Goal: Complete application form: Complete application form

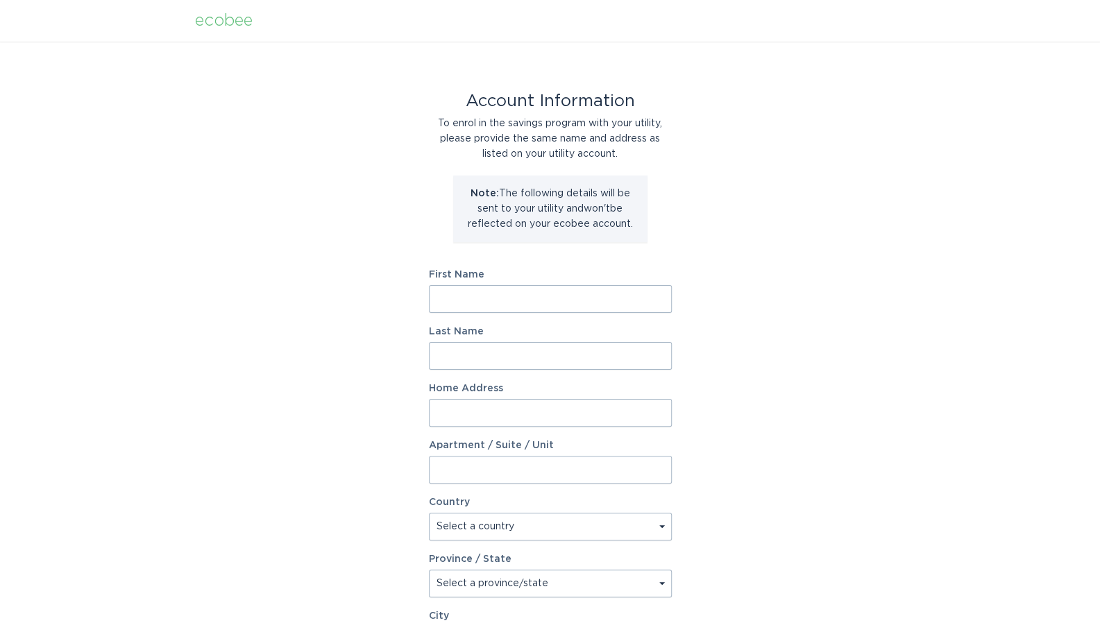
click at [571, 306] on input "First Name" at bounding box center [550, 299] width 243 height 28
type input "David"
type input "Tyler"
type input "11011 Carissa Dr"
select select "US"
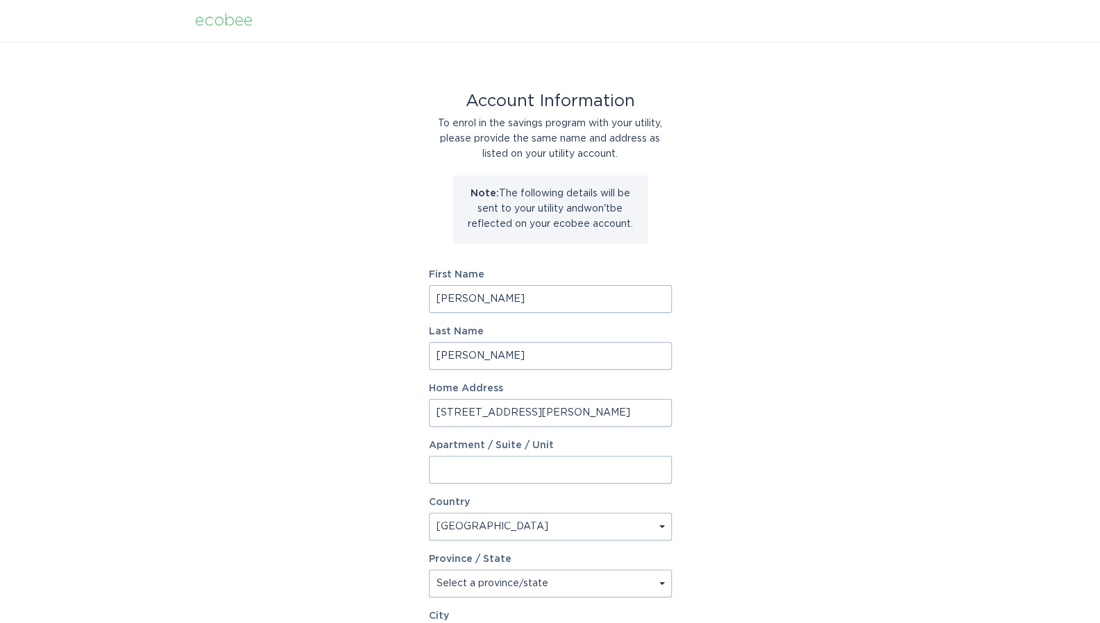
type input "Dallas"
type input "75218-1337"
select select "TX"
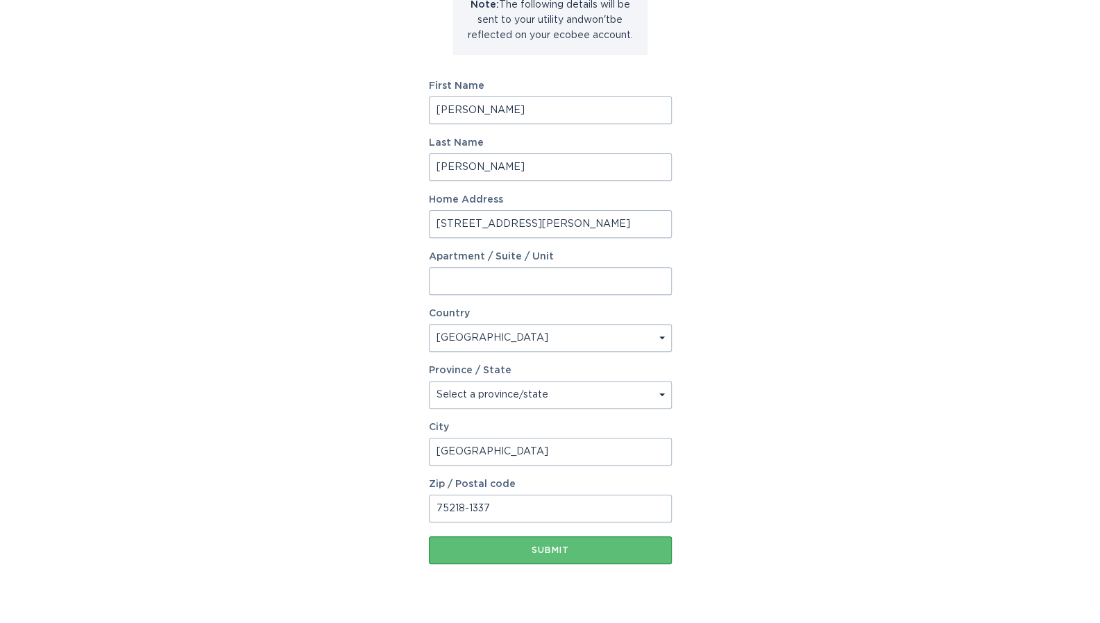
scroll to position [221, 0]
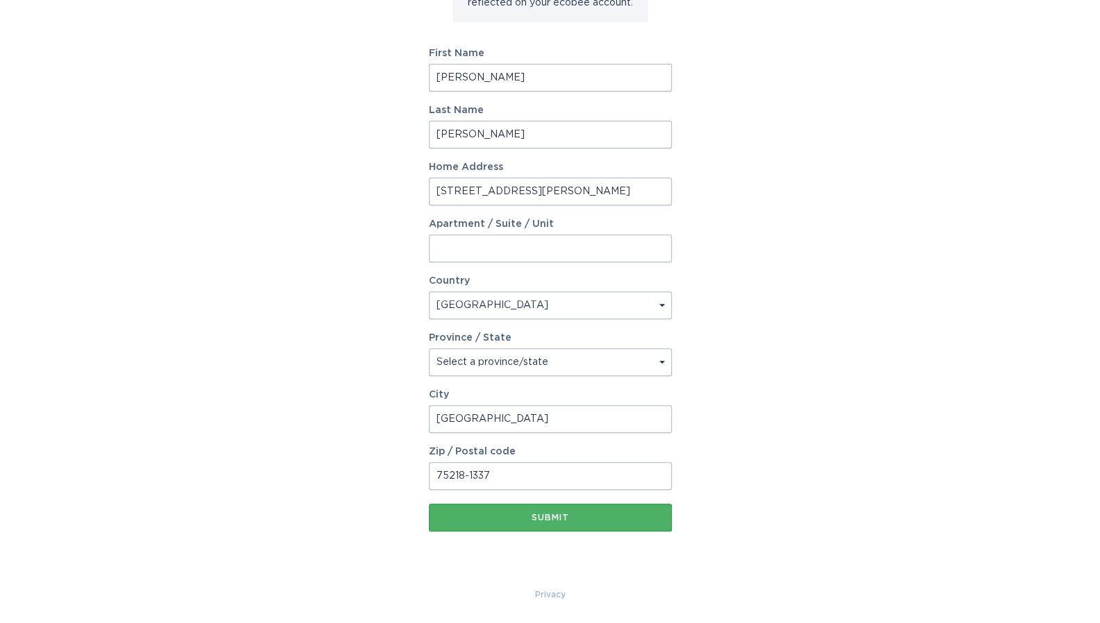
click at [544, 511] on button "Submit" at bounding box center [550, 518] width 243 height 28
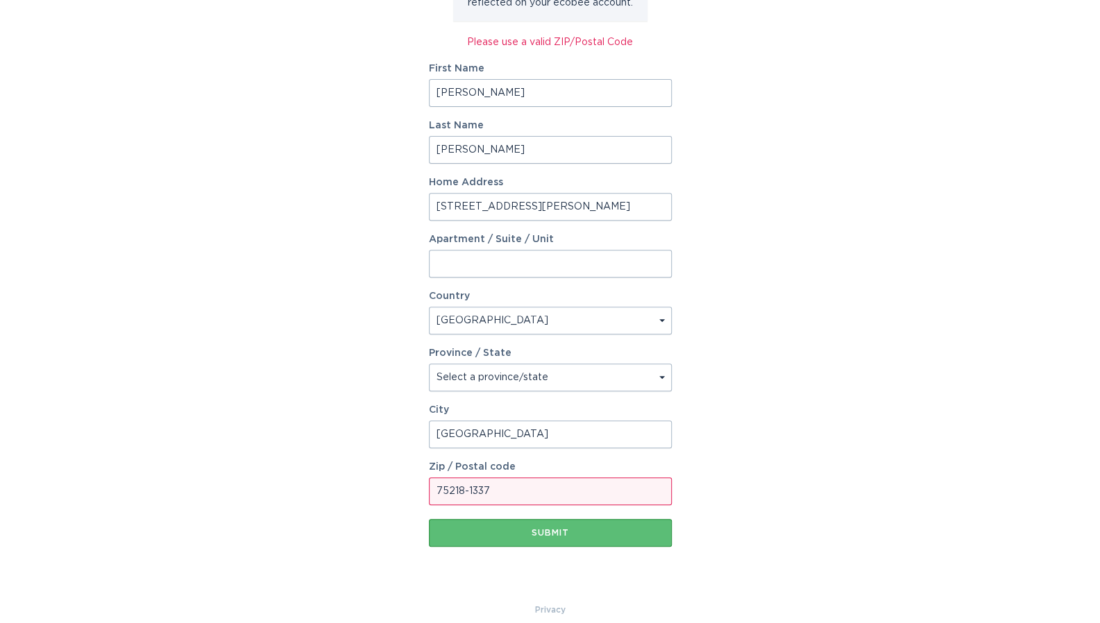
click at [530, 491] on input "75218-1337" at bounding box center [550, 491] width 243 height 28
click at [652, 523] on button "Submit" at bounding box center [550, 533] width 243 height 28
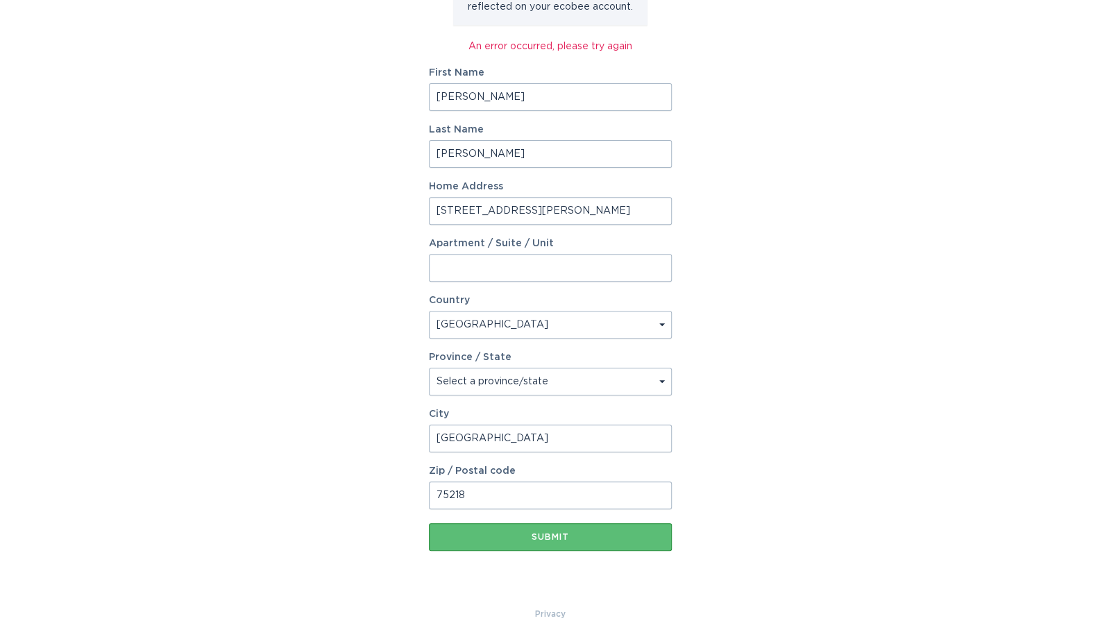
scroll to position [229, 0]
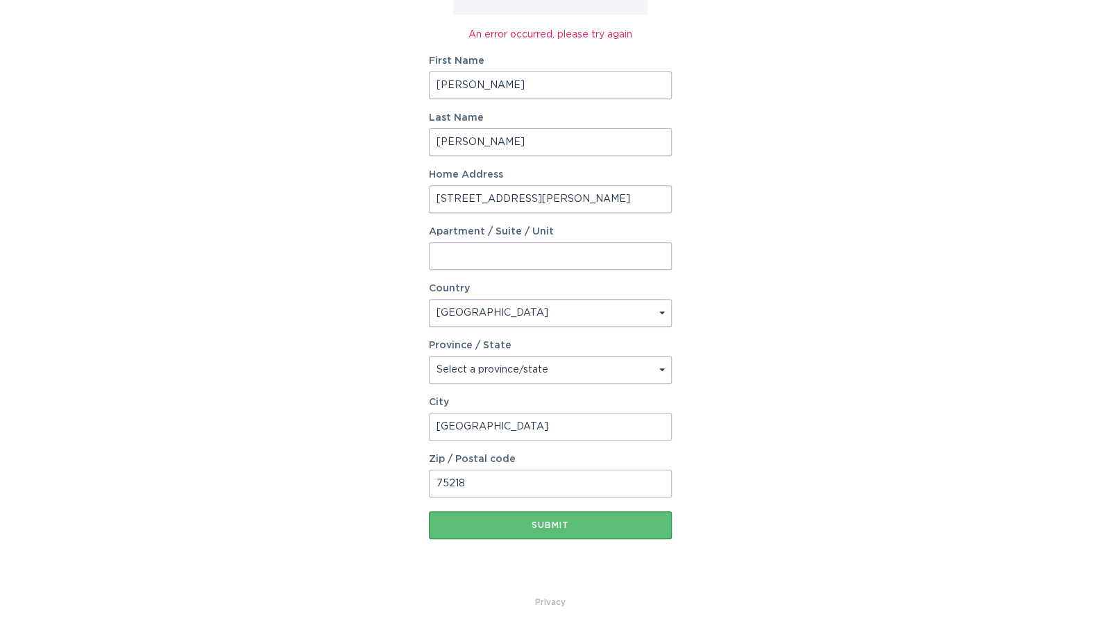
click at [602, 489] on input "75218" at bounding box center [550, 484] width 243 height 28
click at [713, 453] on div "Account Information To enrol in the savings program with your utility, please p…" at bounding box center [550, 204] width 1100 height 782
click at [579, 524] on div "Submit" at bounding box center [550, 525] width 229 height 8
click at [524, 312] on select "Select a country Canada USA" at bounding box center [550, 313] width 243 height 28
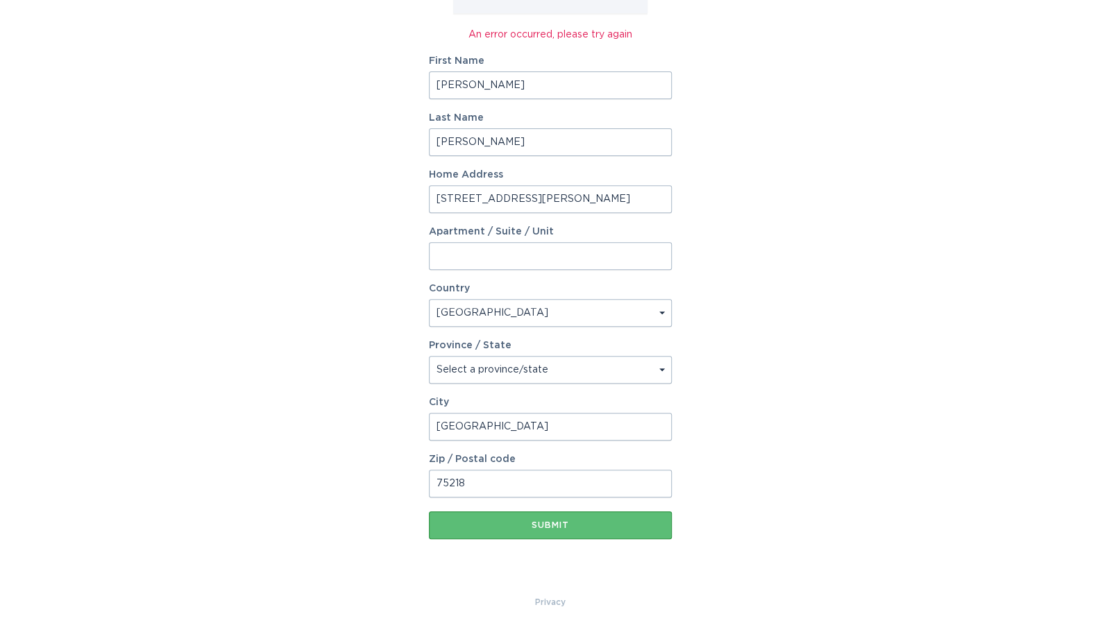
click at [429, 299] on select "Select a country Canada USA" at bounding box center [550, 313] width 243 height 28
click at [515, 419] on input "Dallas" at bounding box center [550, 427] width 243 height 28
click at [550, 521] on div "Submit" at bounding box center [550, 525] width 229 height 8
click at [554, 487] on input "75218" at bounding box center [550, 484] width 243 height 28
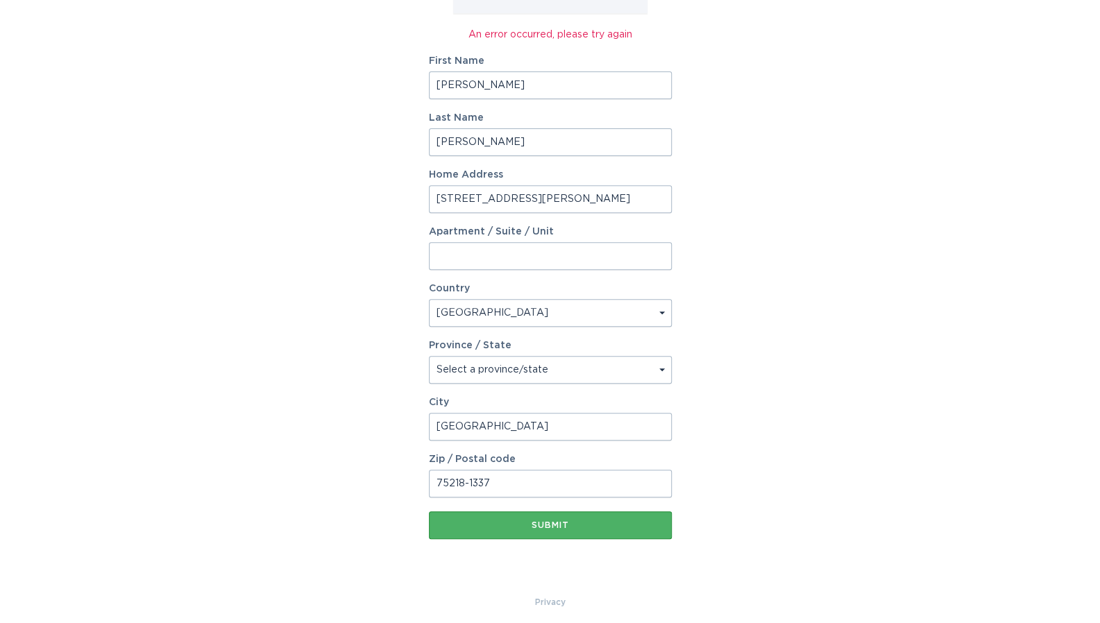
click at [555, 522] on div "Submit" at bounding box center [550, 525] width 229 height 8
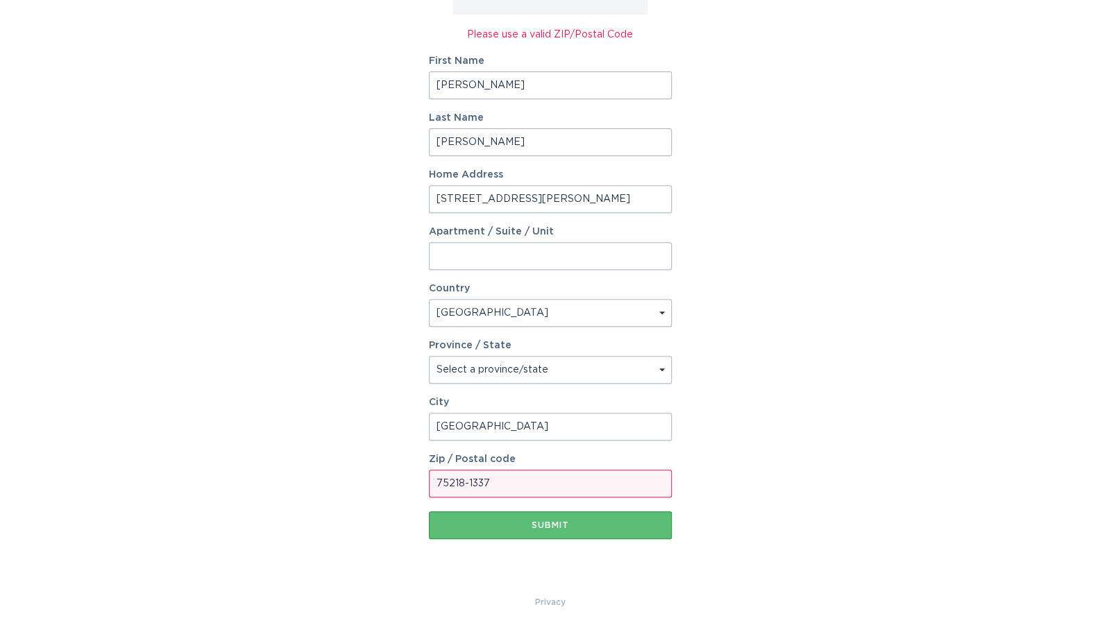
click at [536, 478] on input "75218-1337" at bounding box center [550, 484] width 243 height 28
click at [536, 478] on input "75218" at bounding box center [550, 484] width 243 height 28
type input "7"
type input "75218"
click at [470, 517] on button "Submit" at bounding box center [550, 525] width 243 height 28
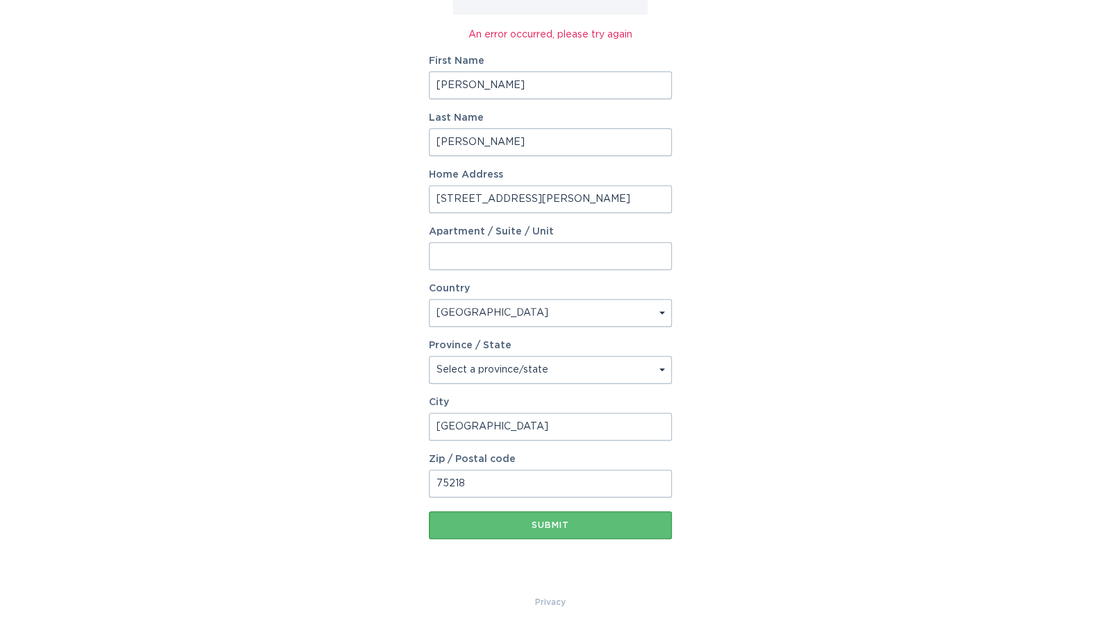
drag, startPoint x: 1086, startPoint y: 26, endPoint x: 1096, endPoint y: 24, distance: 9.1
click at [1096, 24] on div "Account Information To enrol in the savings program with your utility, please p…" at bounding box center [550, 204] width 1100 height 782
click at [1097, 24] on div "Account Information To enrol in the savings program with your utility, please p…" at bounding box center [550, 204] width 1100 height 782
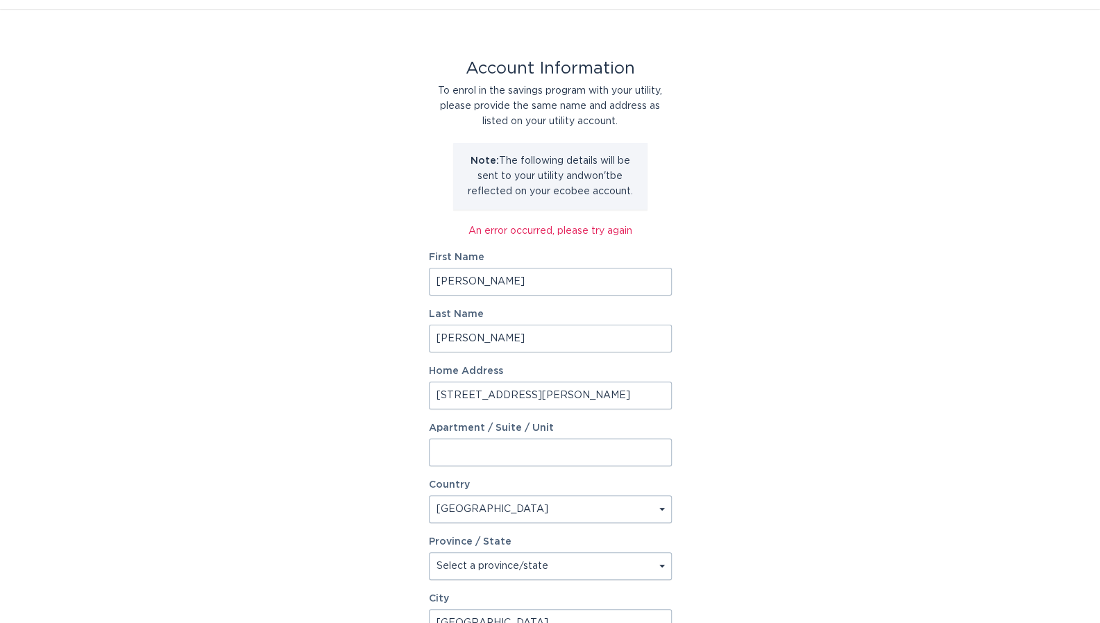
scroll to position [149, 0]
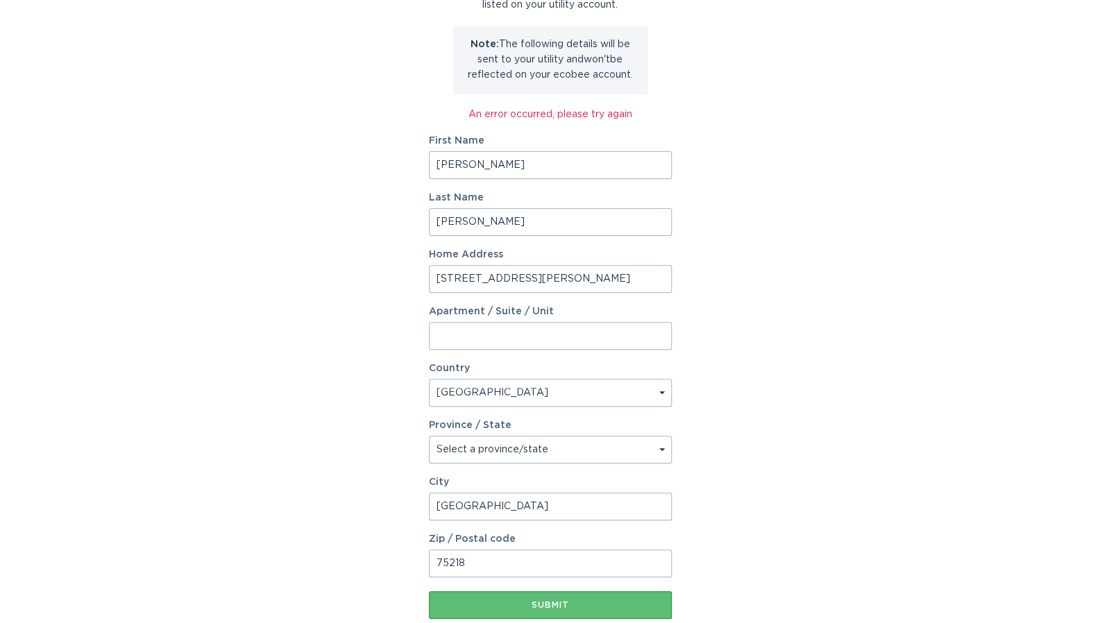
click at [609, 281] on input "11011 Carissa Dr" at bounding box center [550, 279] width 243 height 28
type input "11011 Carissa Dr."
click at [722, 268] on div "Account Information To enrol in the savings program with your utility, please p…" at bounding box center [550, 283] width 1100 height 782
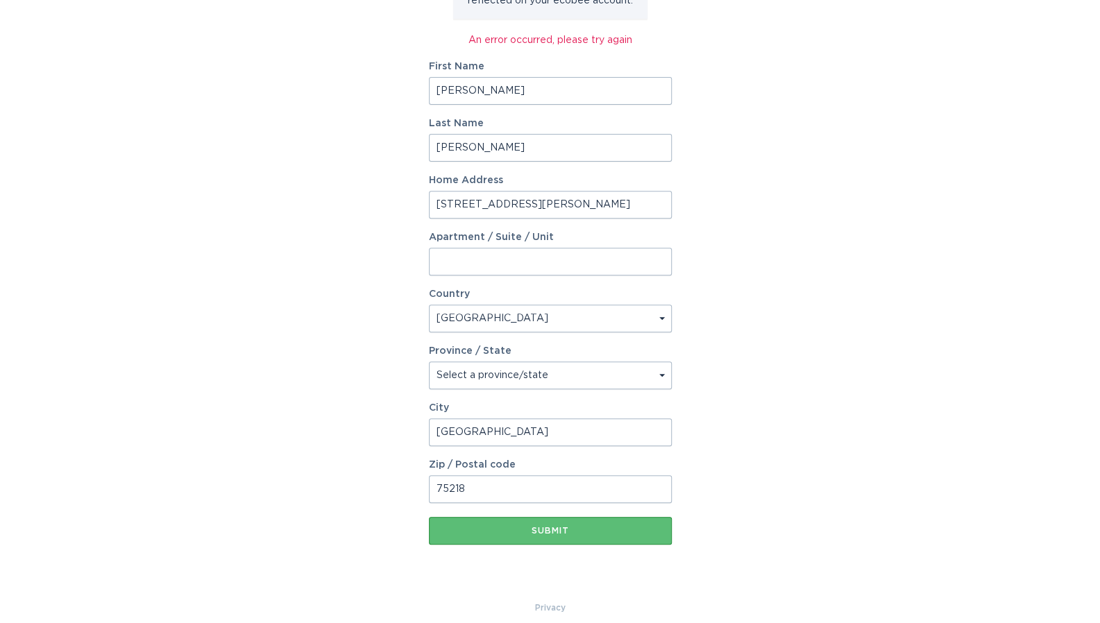
scroll to position [237, 0]
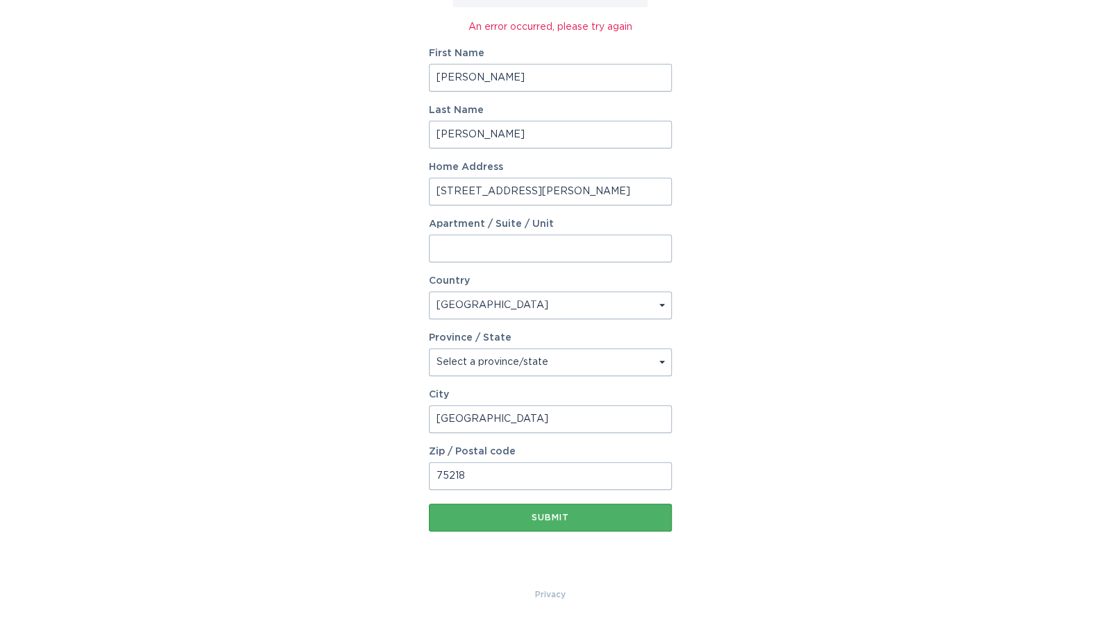
click at [574, 509] on button "Submit" at bounding box center [550, 518] width 243 height 28
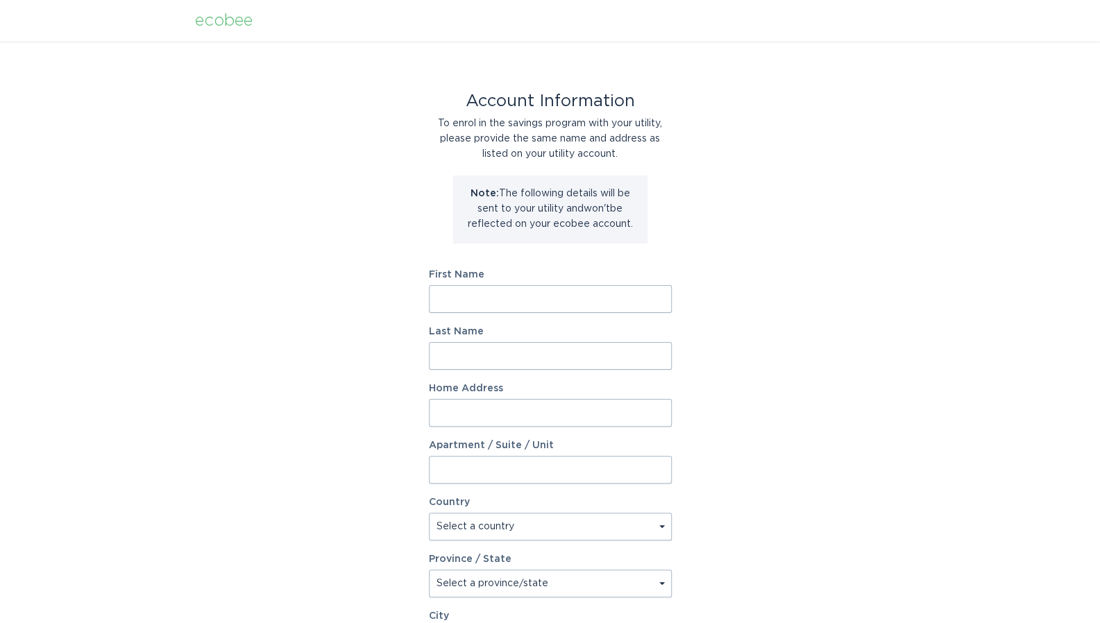
click at [476, 299] on input "First Name" at bounding box center [550, 299] width 243 height 28
type input "David"
type input "Tyler"
type input "11011 Carissa Dr"
select select "US"
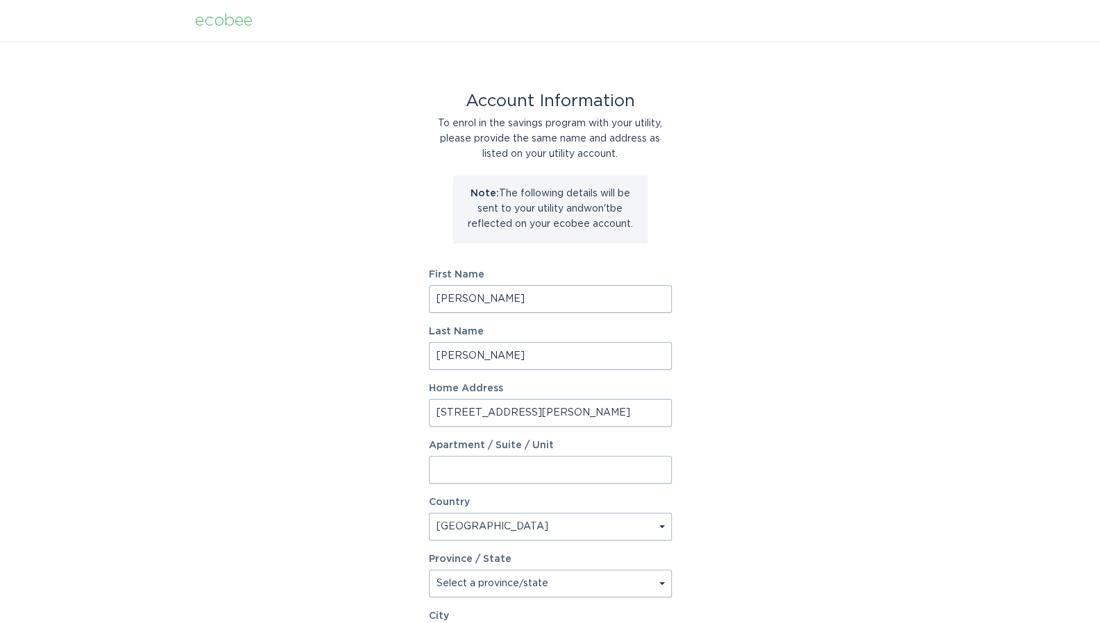
type input "Dallas"
type input "75218-1337"
select select "TX"
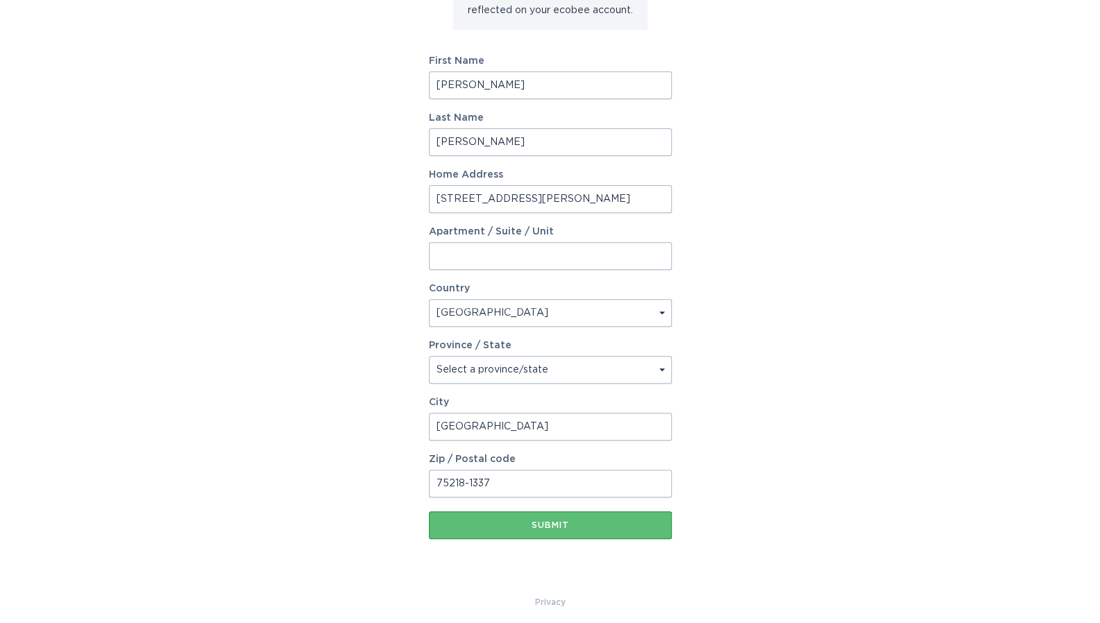
scroll to position [207, 0]
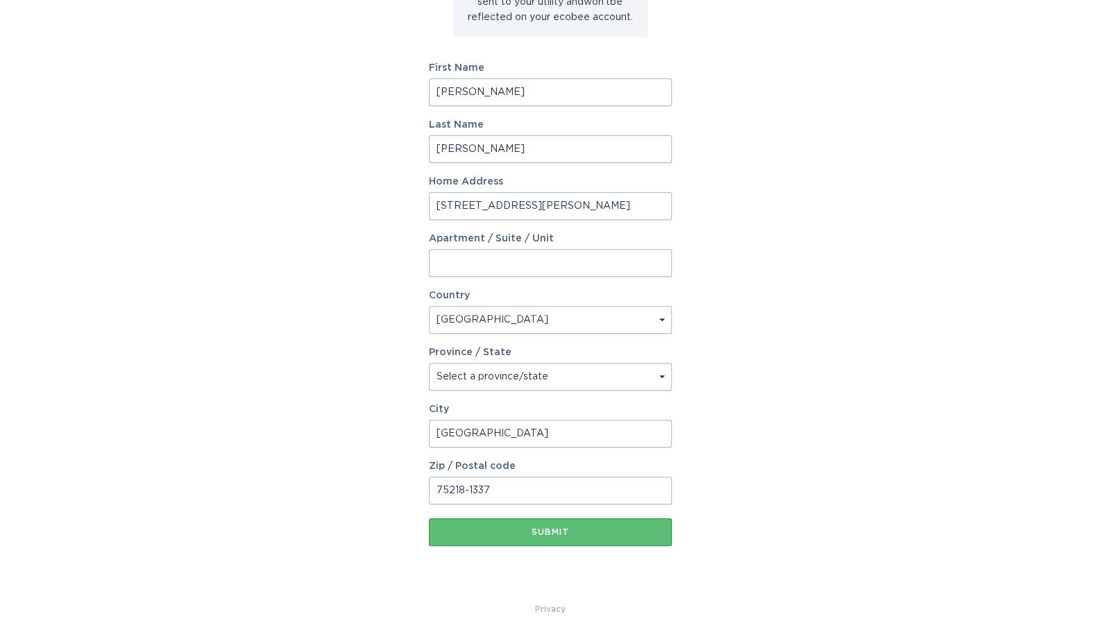
click at [559, 488] on input "75218-1337" at bounding box center [550, 491] width 243 height 28
type input "75218"
click at [801, 270] on div "Account Information To enrol in the savings program with your utility, please p…" at bounding box center [550, 218] width 1100 height 767
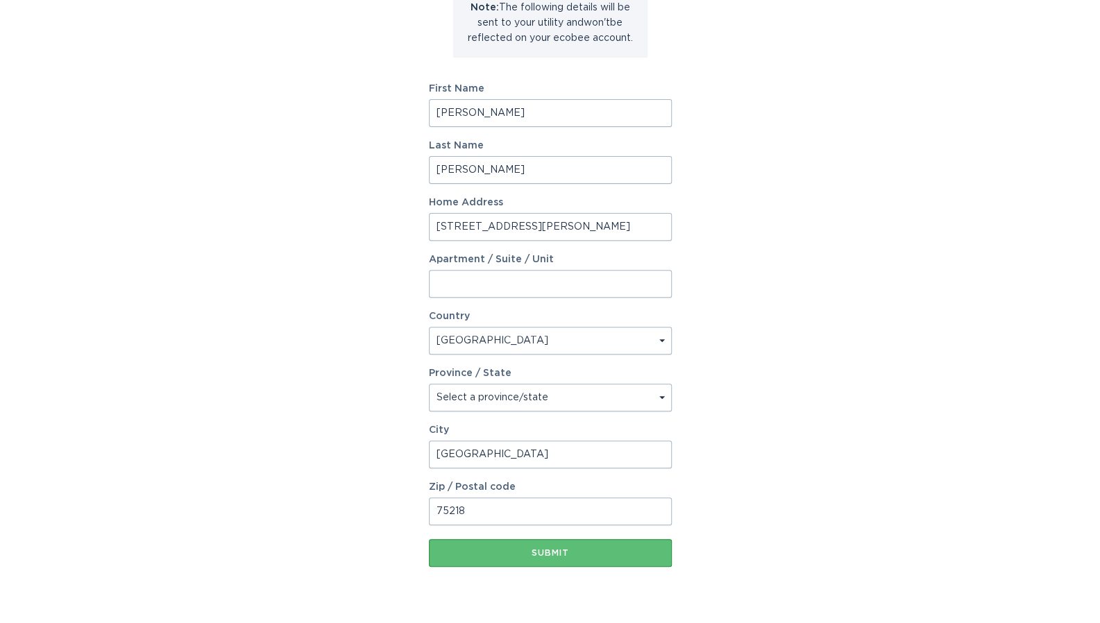
scroll to position [221, 0]
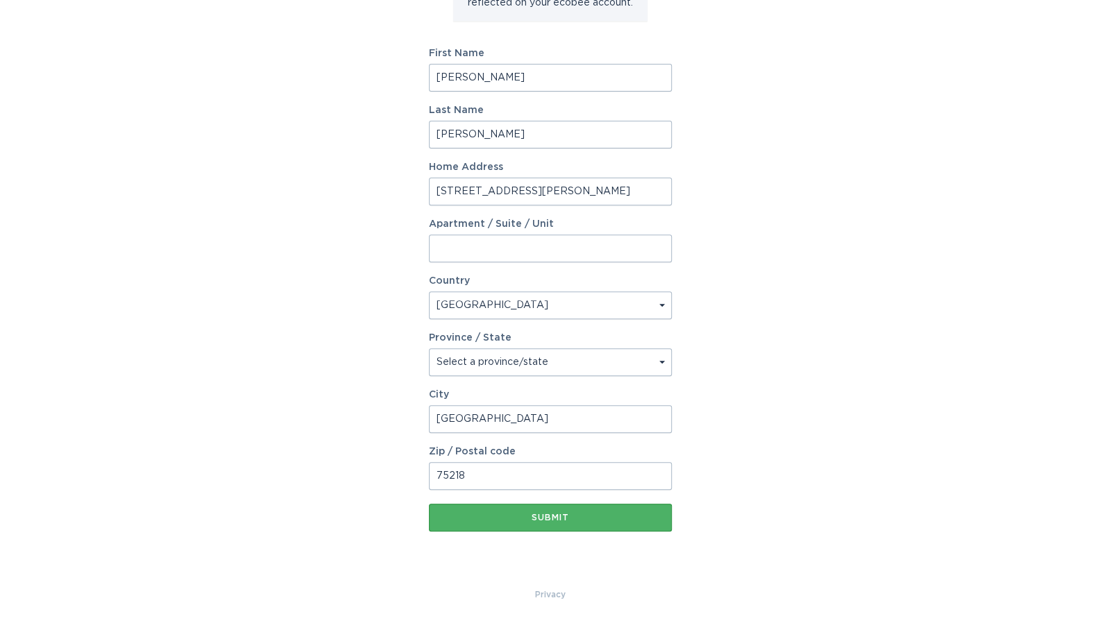
click at [545, 521] on div "Submit" at bounding box center [550, 517] width 229 height 8
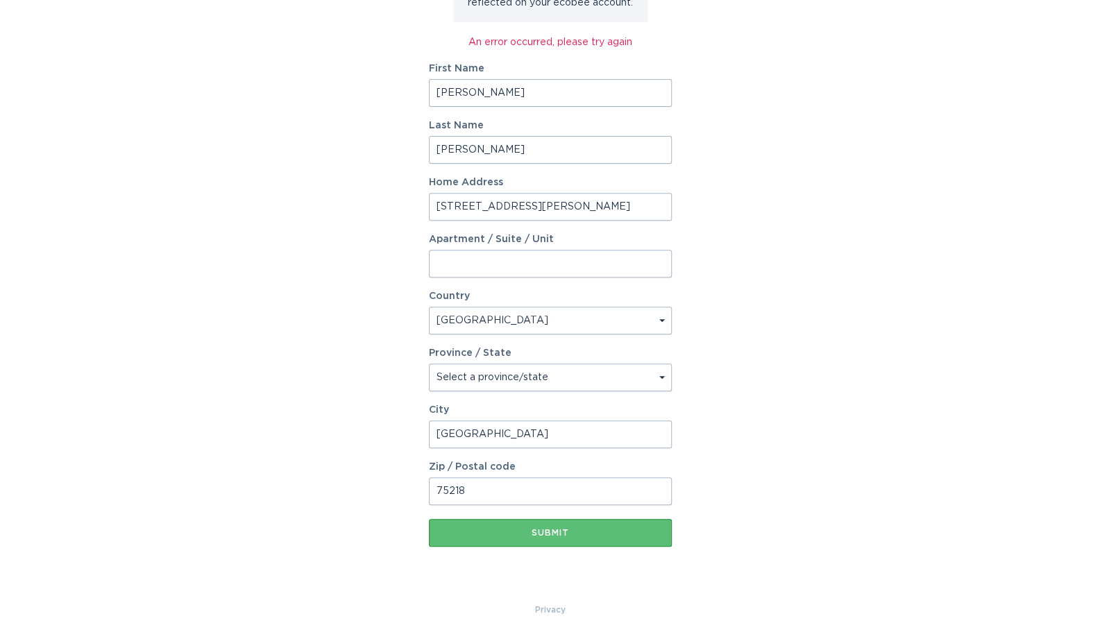
scroll to position [0, 0]
